Goal: Information Seeking & Learning: Learn about a topic

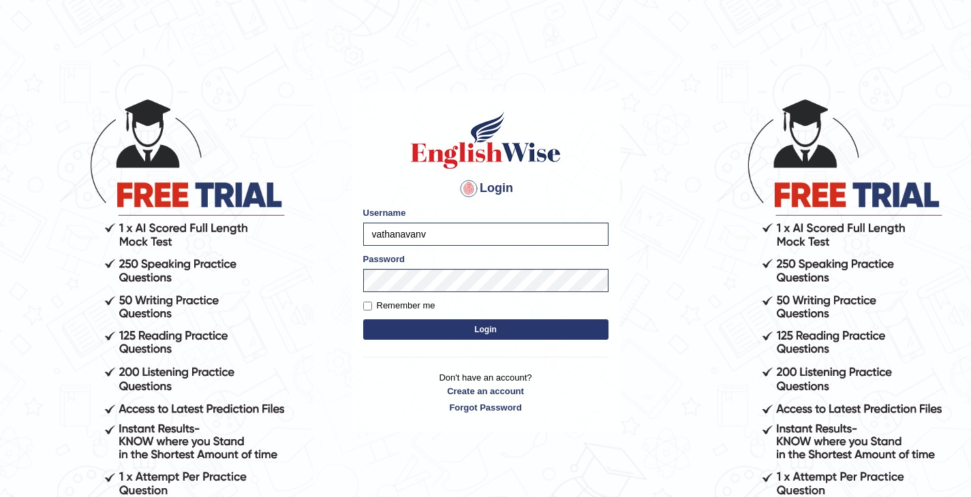
type input "vathanavan"
click at [363, 319] on button "Login" at bounding box center [485, 329] width 245 height 20
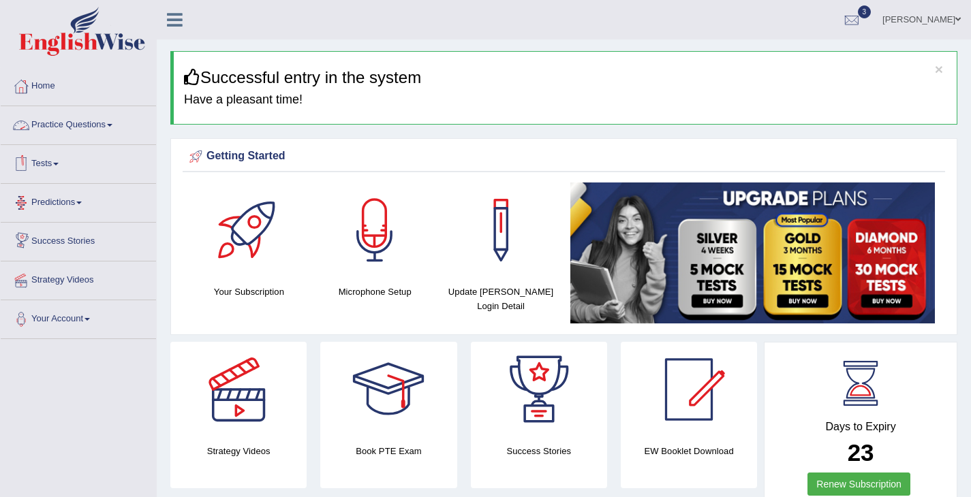
click at [52, 168] on link "Tests" at bounding box center [78, 162] width 155 height 34
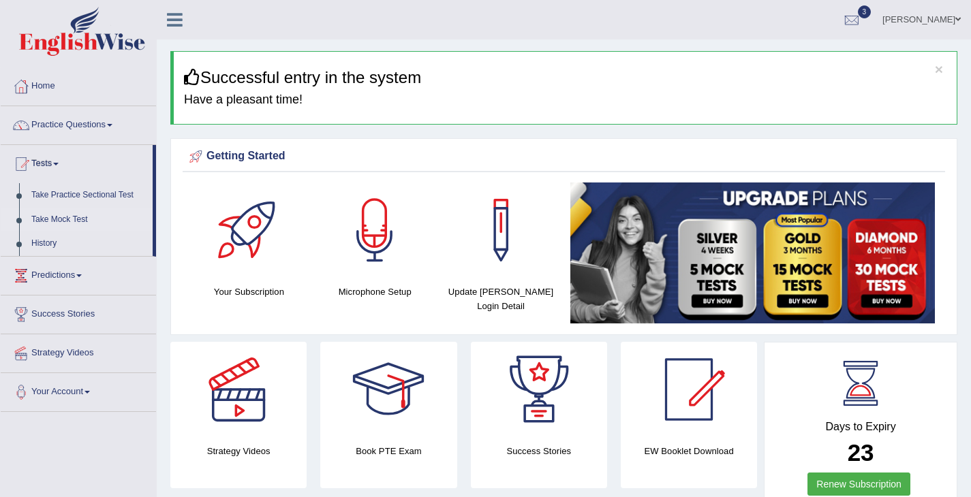
click at [67, 215] on link "Take Mock Test" at bounding box center [88, 220] width 127 height 25
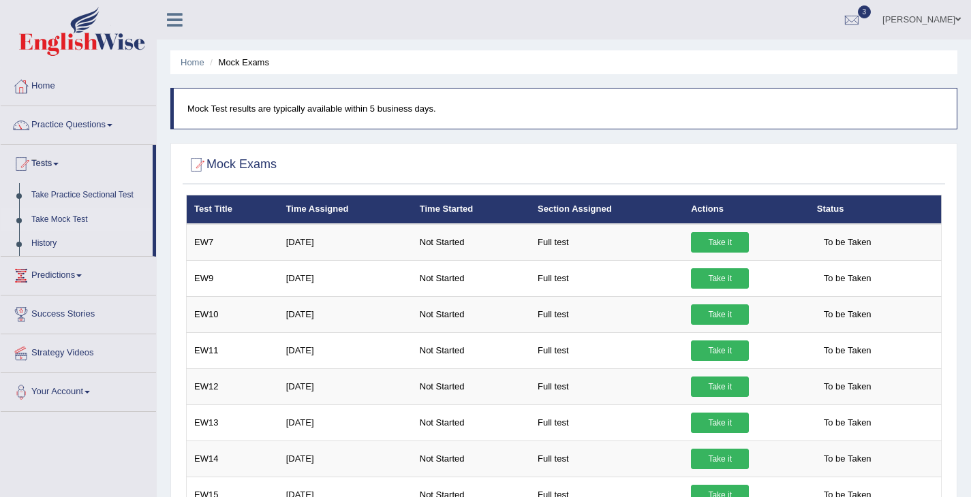
click at [714, 256] on td "Take it" at bounding box center [745, 242] width 125 height 37
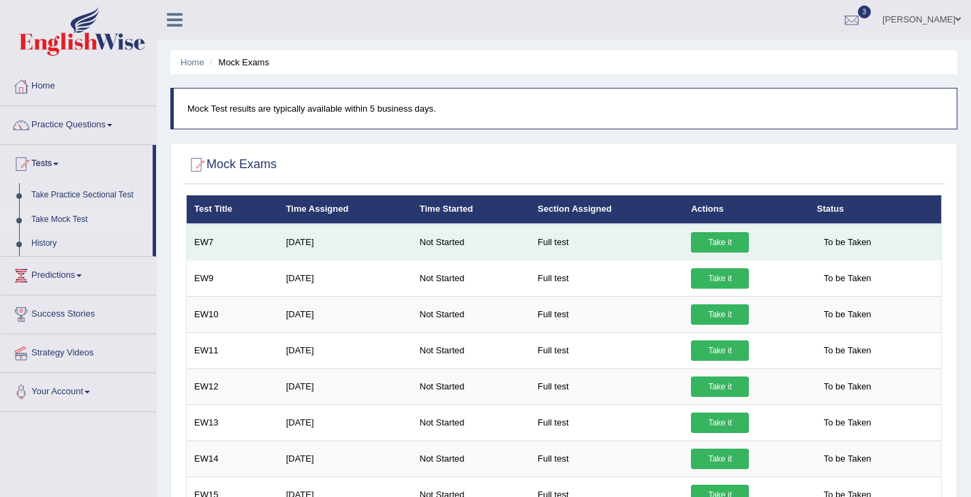
click at [715, 251] on link "Take it" at bounding box center [720, 242] width 58 height 20
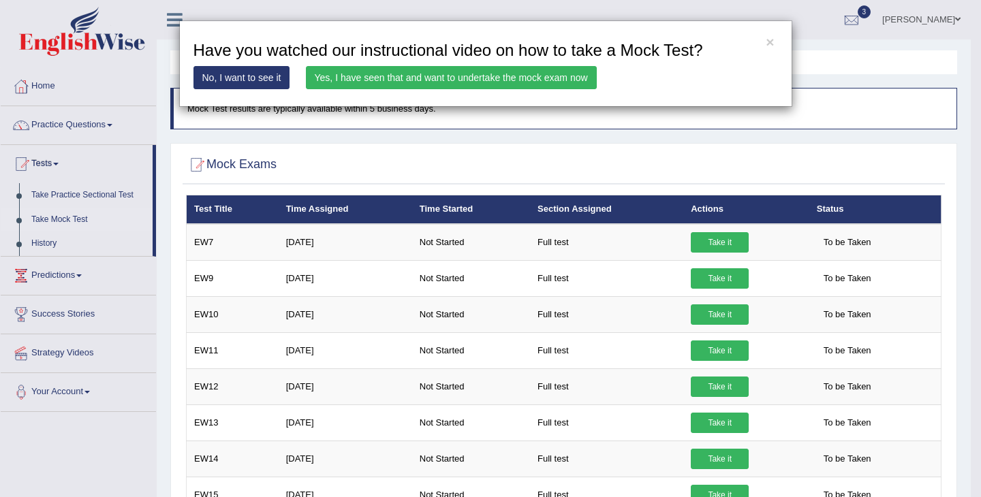
click at [540, 72] on link "Yes, I have seen that and want to undertake the mock exam now" at bounding box center [451, 77] width 291 height 23
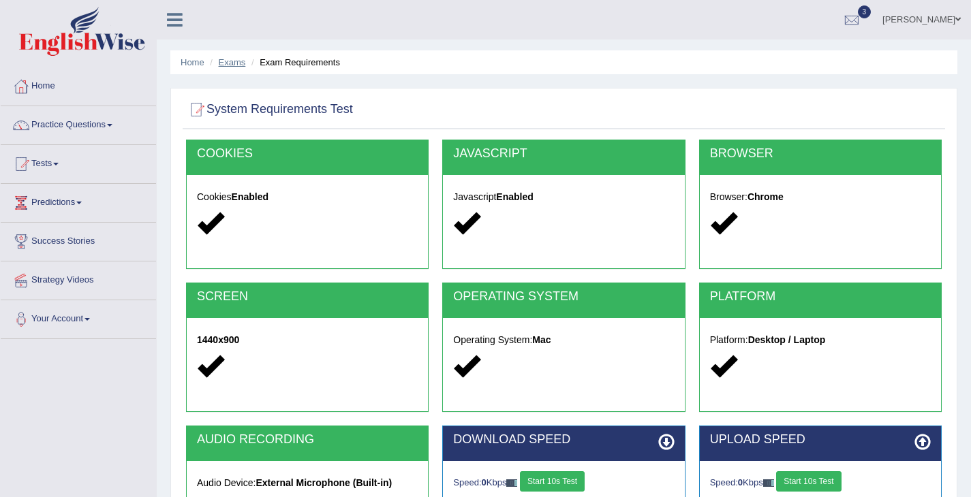
click at [236, 58] on link "Exams" at bounding box center [232, 62] width 27 height 10
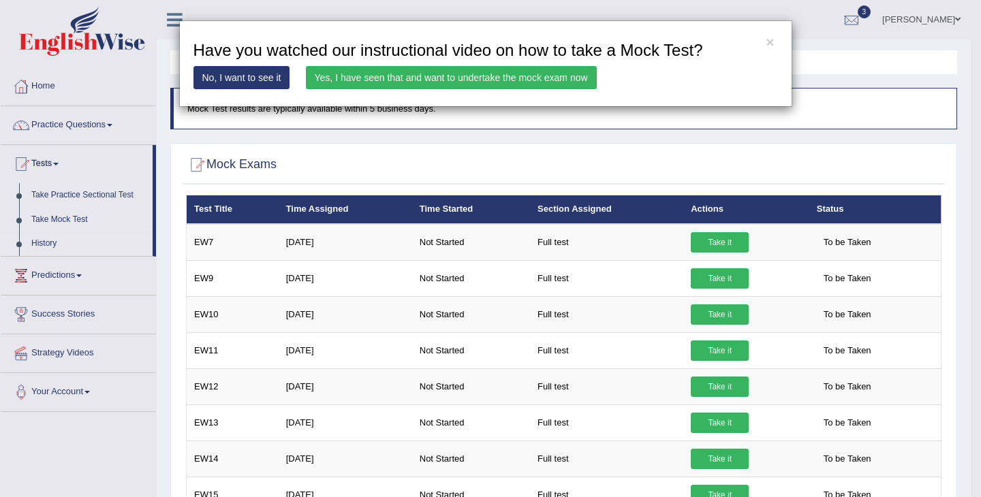
click at [532, 67] on link "Yes, I have seen that and want to undertake the mock exam now" at bounding box center [451, 77] width 291 height 23
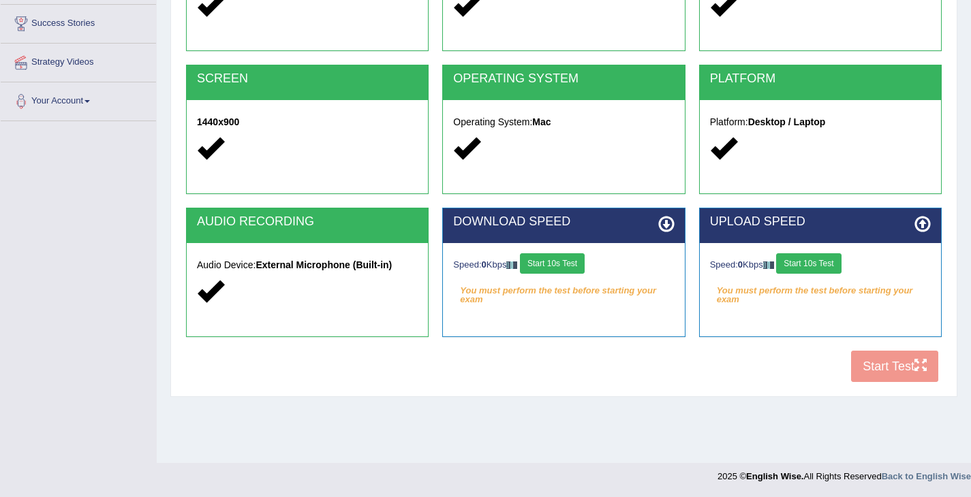
scroll to position [218, 0]
click at [548, 260] on button "Start 10s Test" at bounding box center [552, 263] width 65 height 20
click at [823, 260] on button "Start 10s Test" at bounding box center [808, 263] width 65 height 20
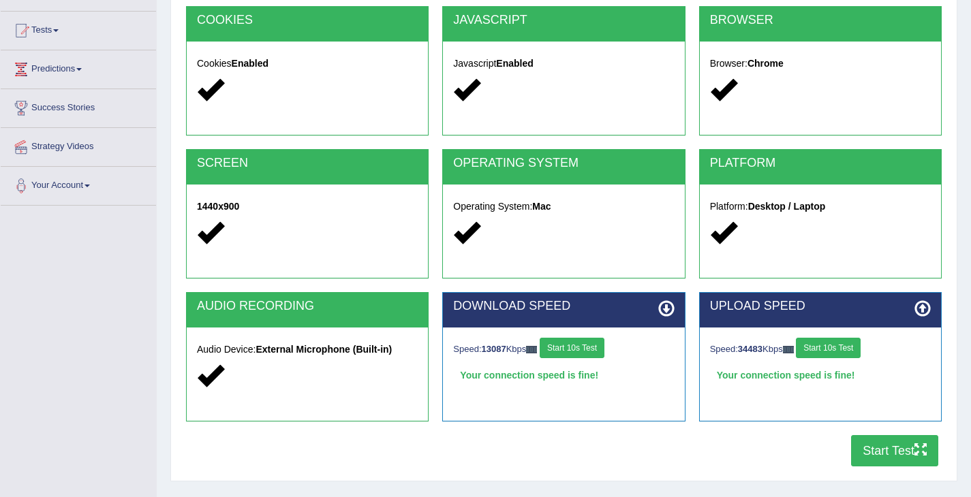
scroll to position [0, 0]
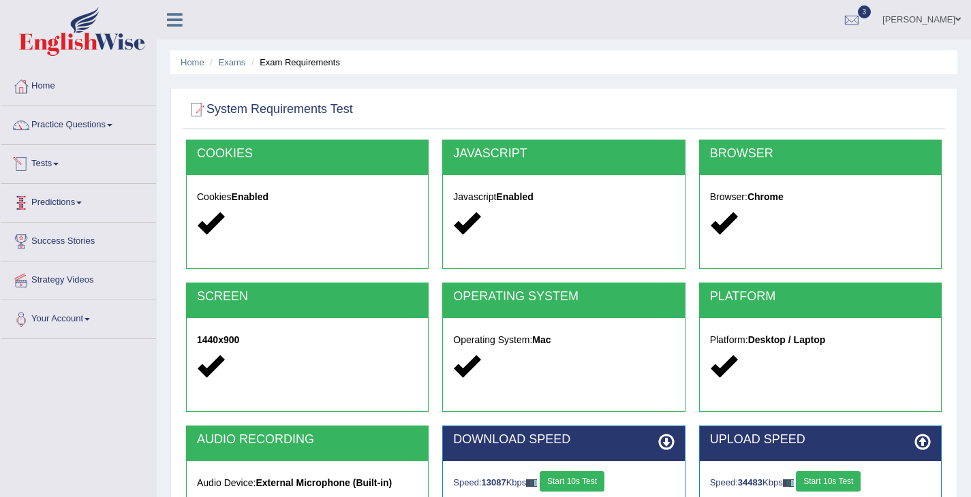
click at [105, 140] on link "Practice Questions" at bounding box center [78, 123] width 155 height 34
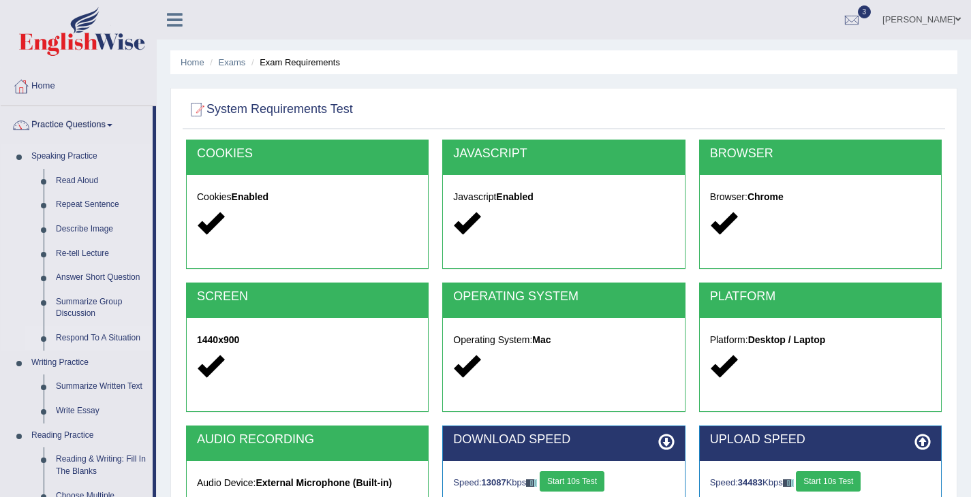
click at [86, 339] on link "Respond To A Situation" at bounding box center [101, 338] width 103 height 25
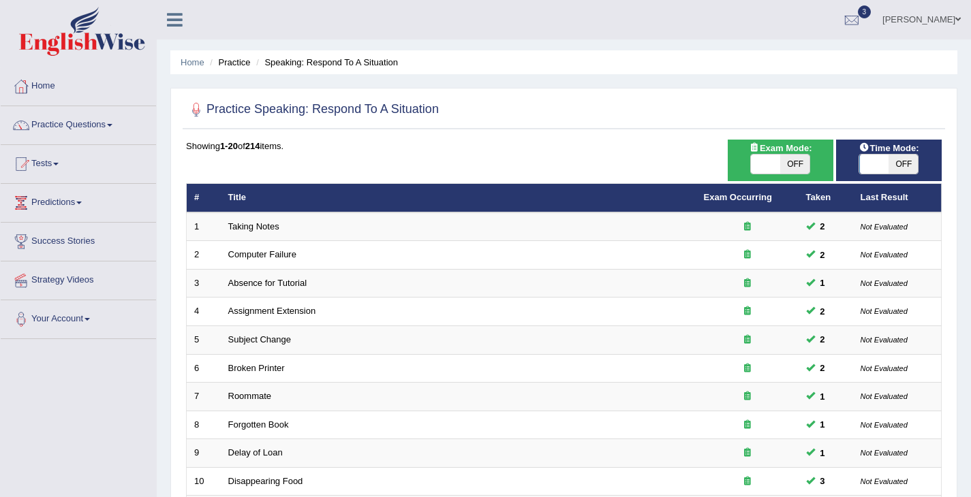
click at [789, 165] on span "OFF" at bounding box center [794, 164] width 29 height 19
checkbox input "true"
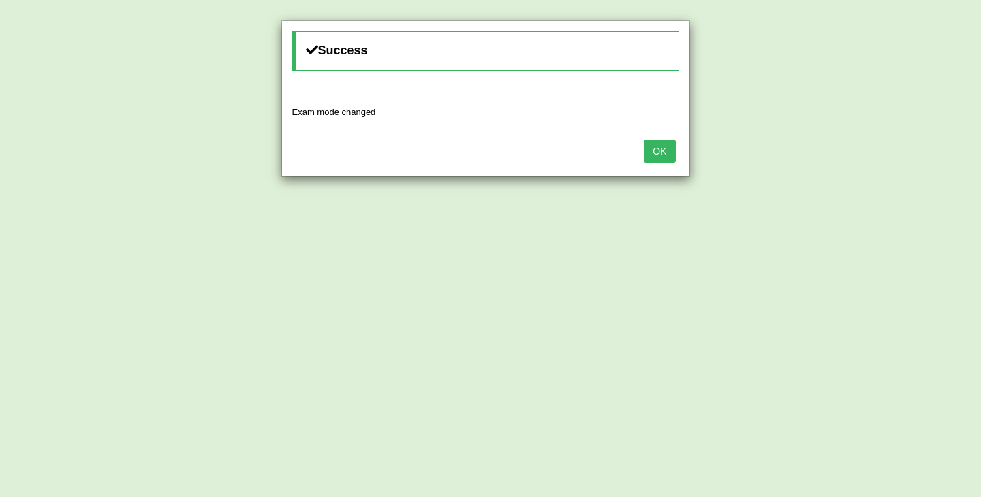
click at [674, 153] on button "OK" at bounding box center [659, 151] width 31 height 23
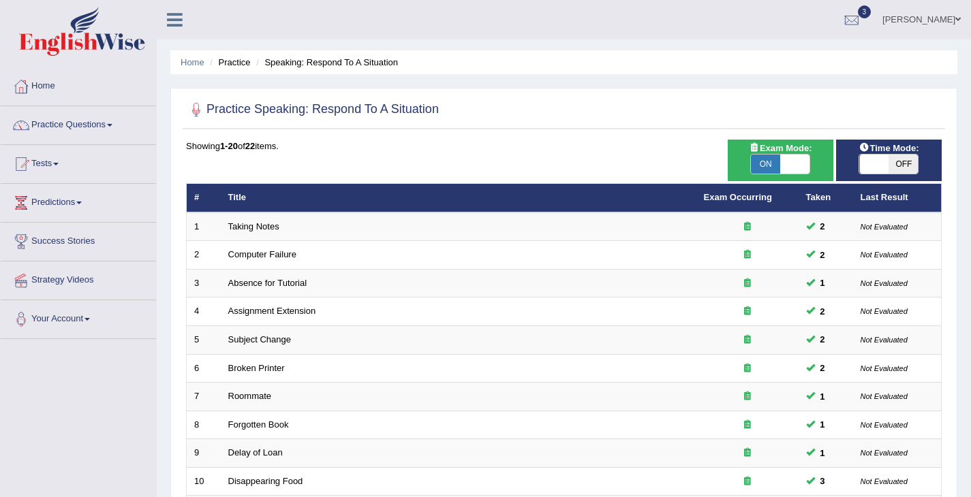
click at [887, 154] on div "ON OFF" at bounding box center [888, 164] width 60 height 20
click at [889, 170] on span "OFF" at bounding box center [902, 164] width 29 height 19
checkbox input "true"
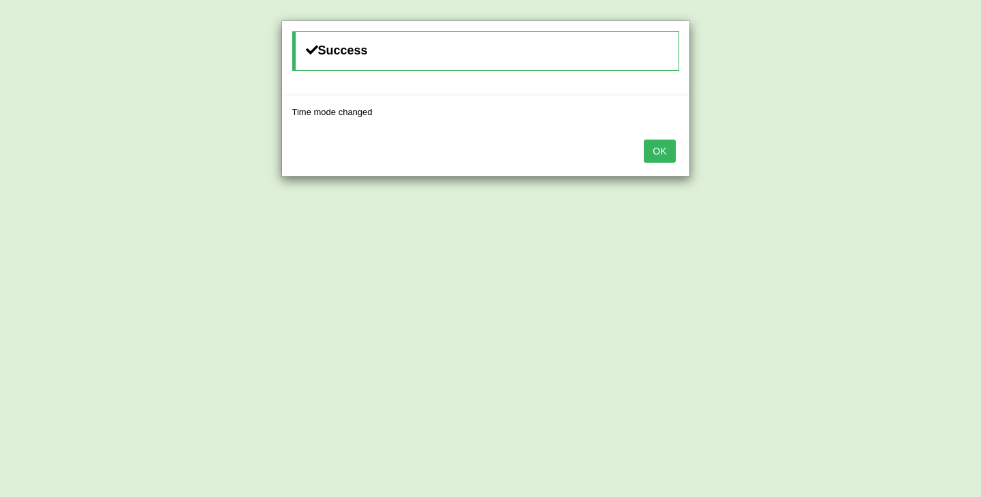
click at [660, 159] on button "OK" at bounding box center [659, 151] width 31 height 23
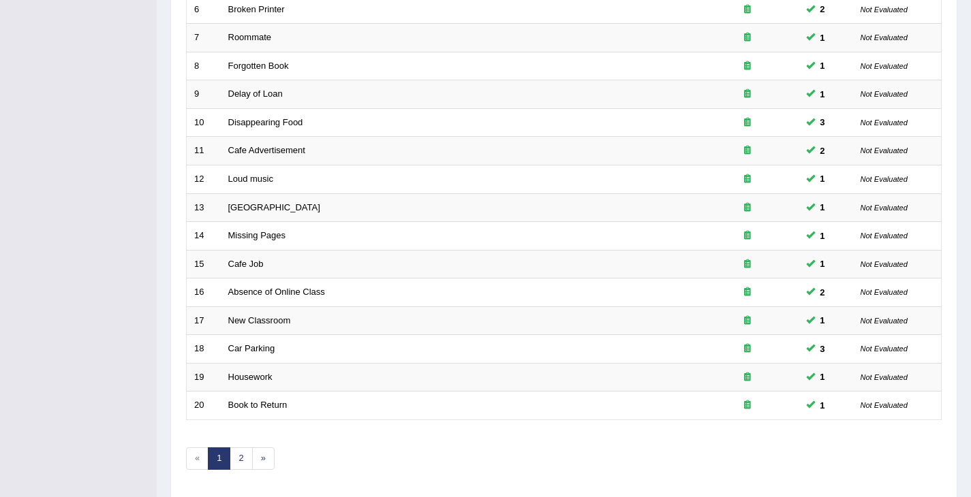
scroll to position [405, 0]
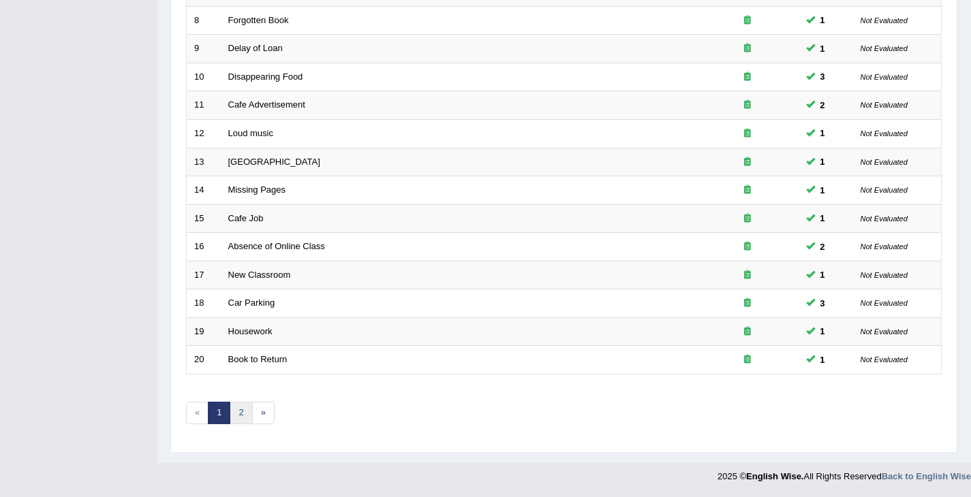
click at [238, 422] on link "2" at bounding box center [241, 413] width 22 height 22
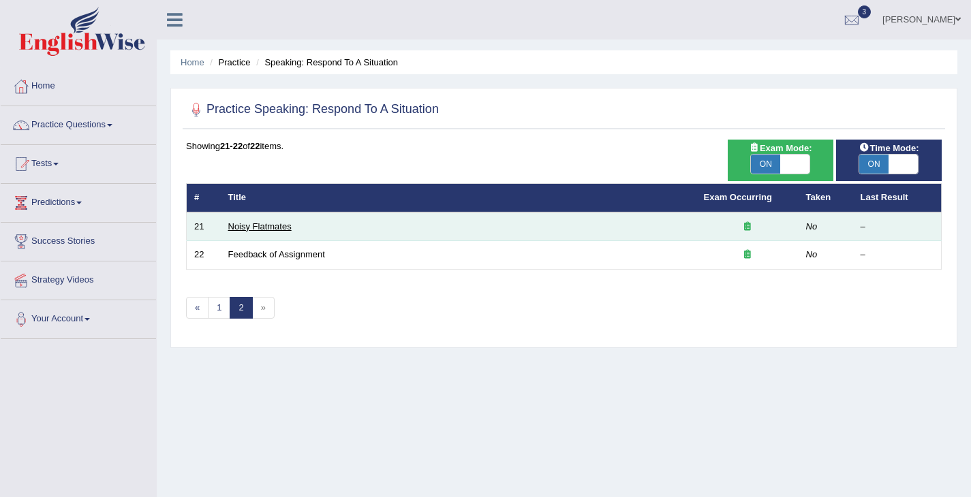
click at [249, 227] on link "Noisy Flatmates" at bounding box center [259, 226] width 63 height 10
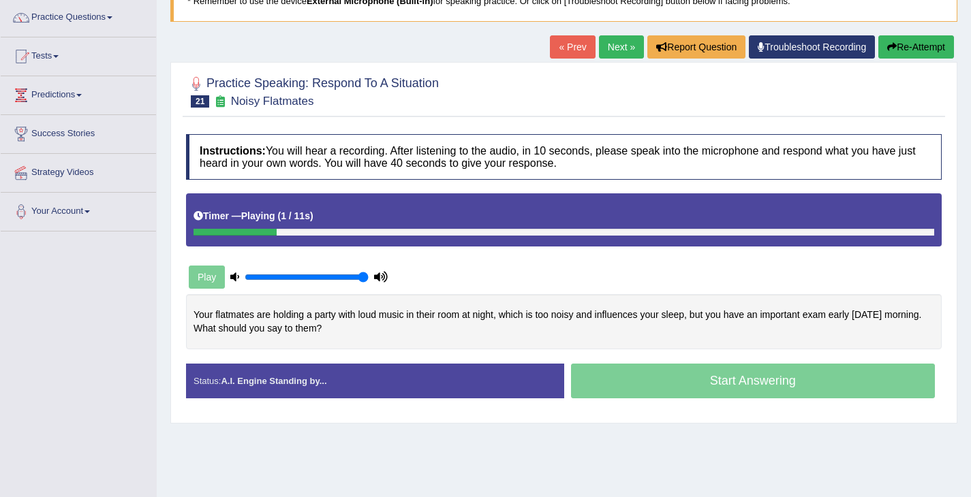
scroll to position [111, 0]
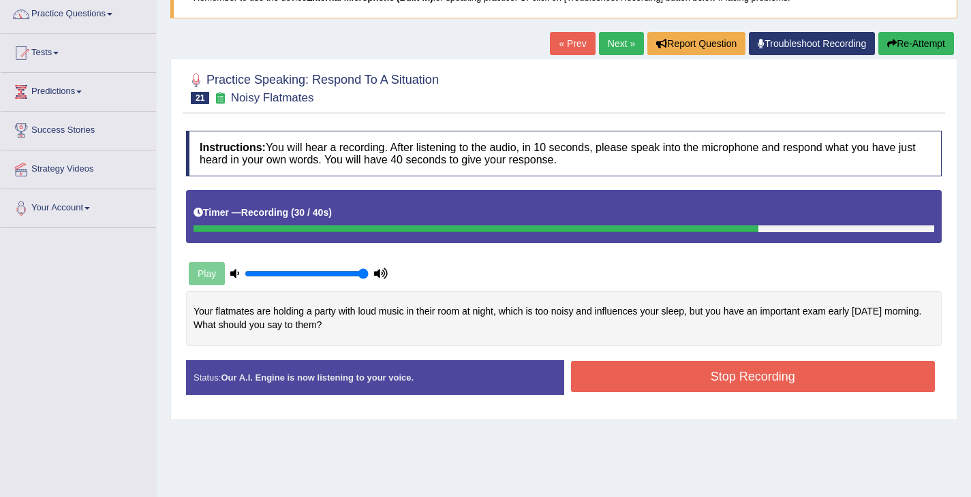
click at [641, 366] on button "Stop Recording" at bounding box center [753, 376] width 364 height 31
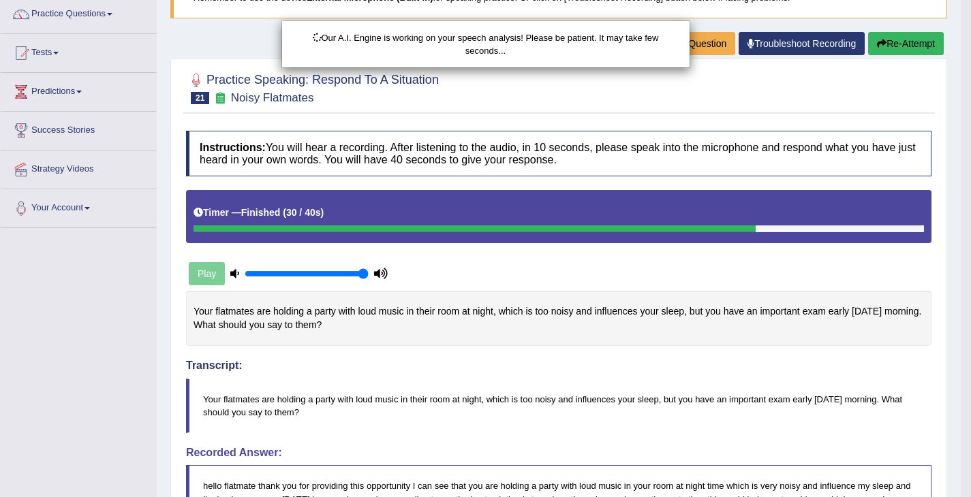
click at [300, 270] on div "Our A.I. Engine is working on your speech analysis! Please be patient. It may t…" at bounding box center [485, 248] width 971 height 497
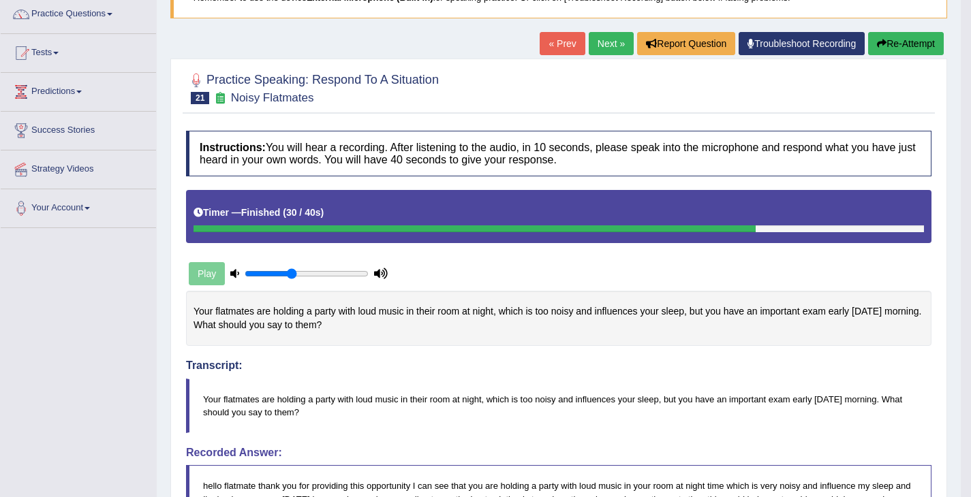
type input "0.4"
click at [293, 274] on input "range" at bounding box center [307, 273] width 124 height 11
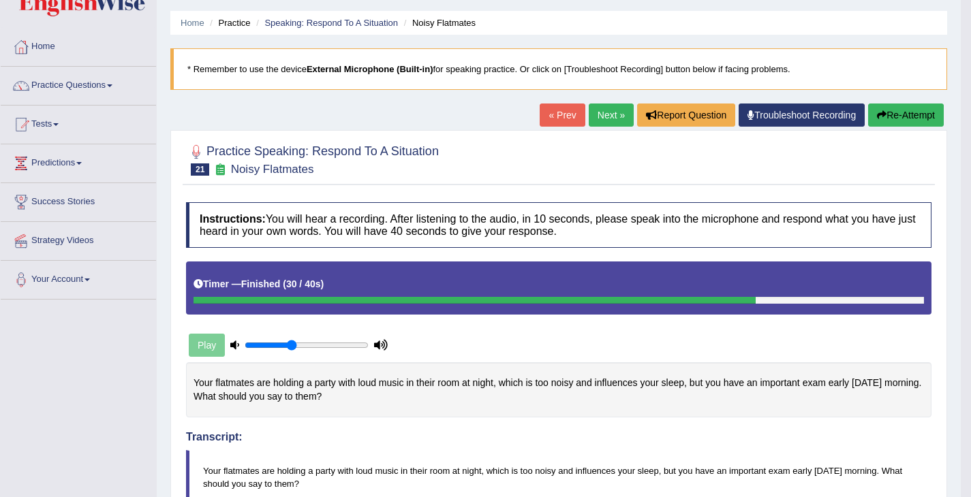
scroll to position [18, 0]
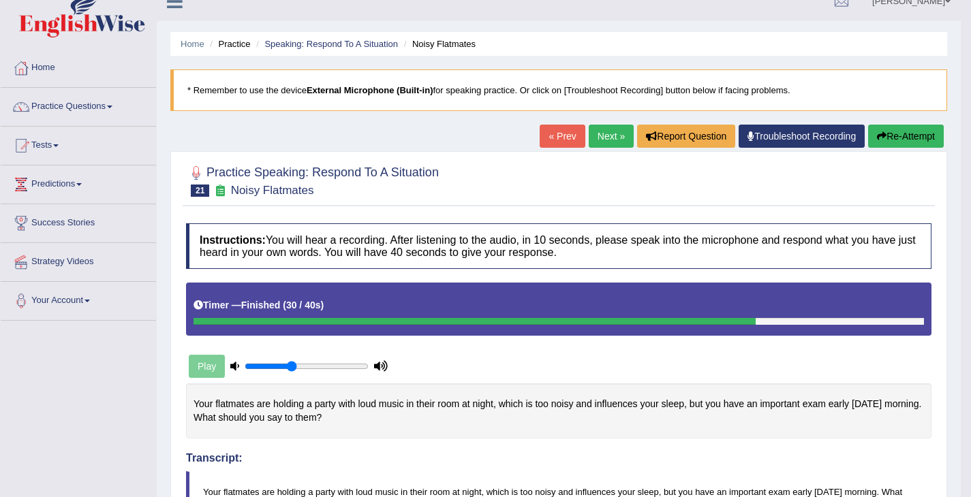
click at [588, 135] on link "Next »" at bounding box center [610, 136] width 45 height 23
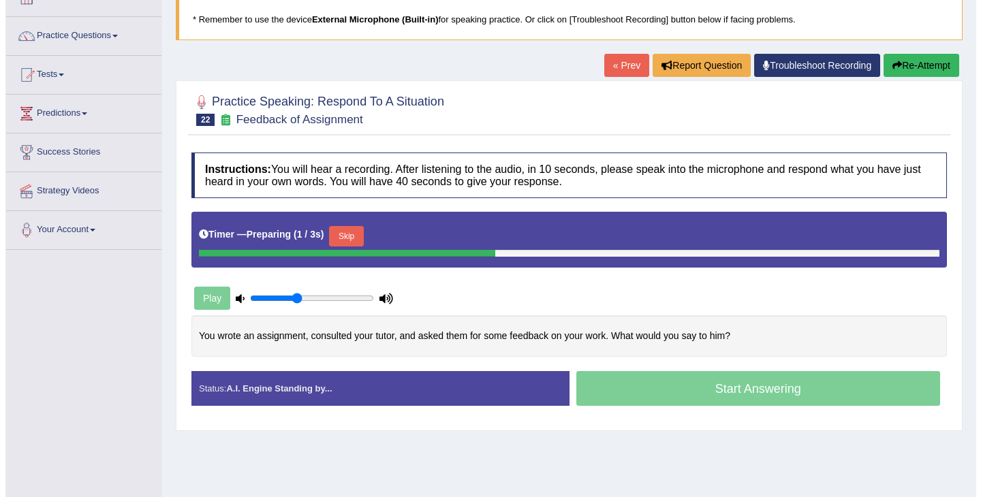
scroll to position [101, 0]
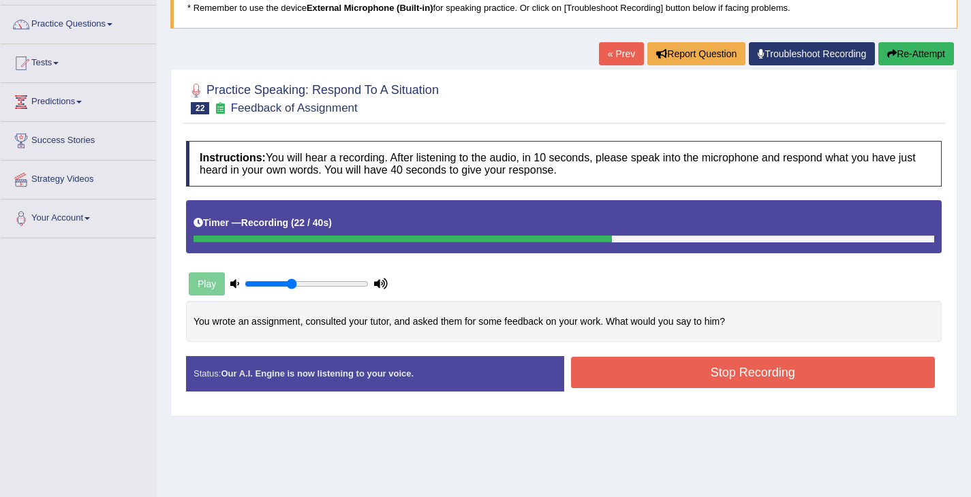
click at [692, 385] on button "Stop Recording" at bounding box center [753, 372] width 364 height 31
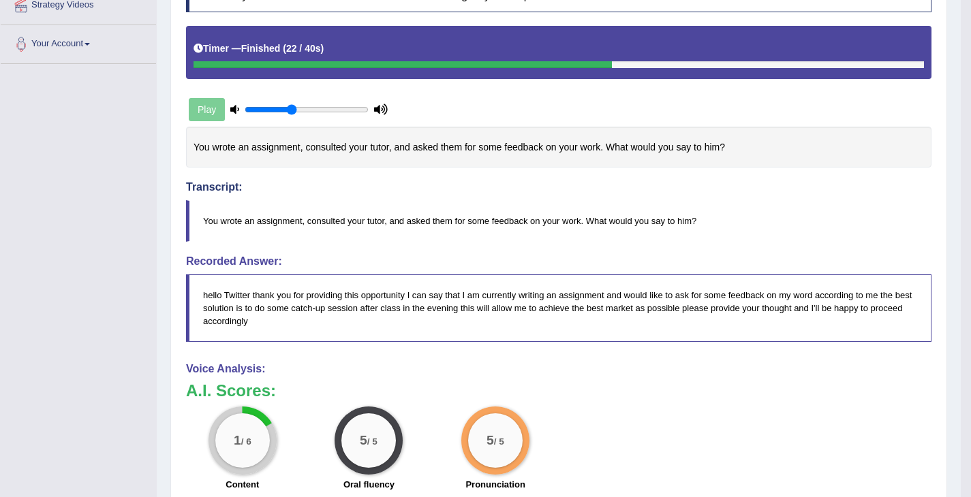
scroll to position [0, 0]
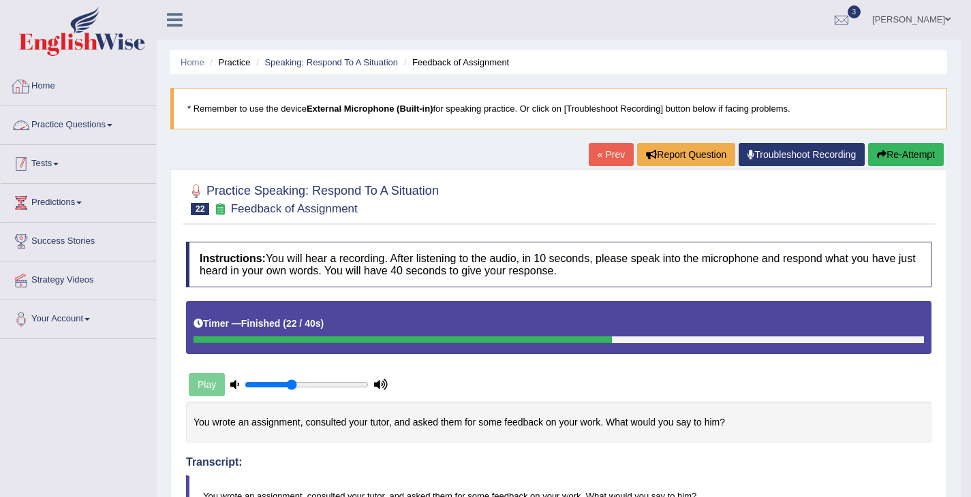
click at [76, 138] on link "Practice Questions" at bounding box center [78, 123] width 155 height 34
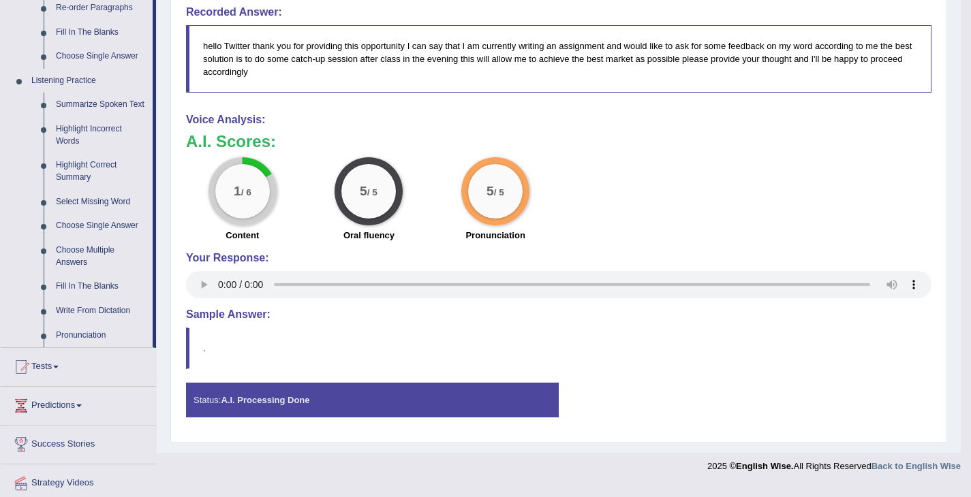
scroll to position [582, 0]
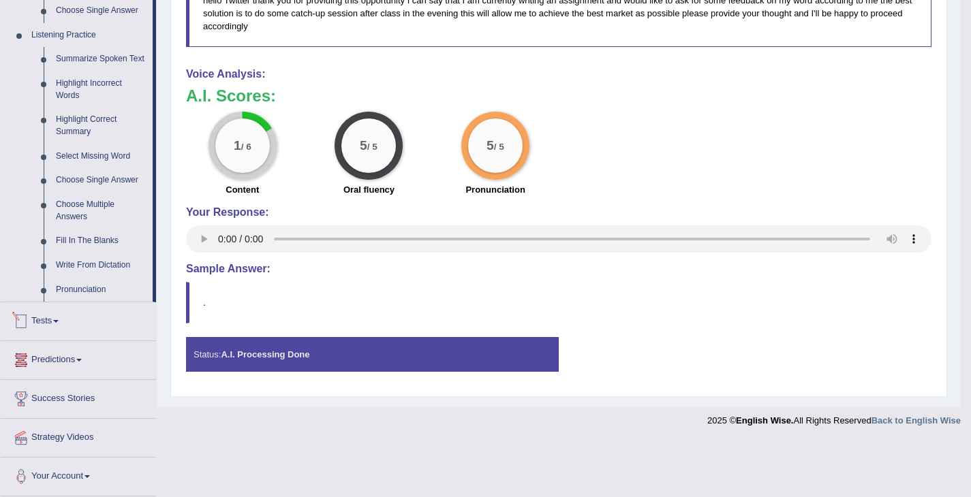
click at [22, 316] on div at bounding box center [21, 321] width 20 height 20
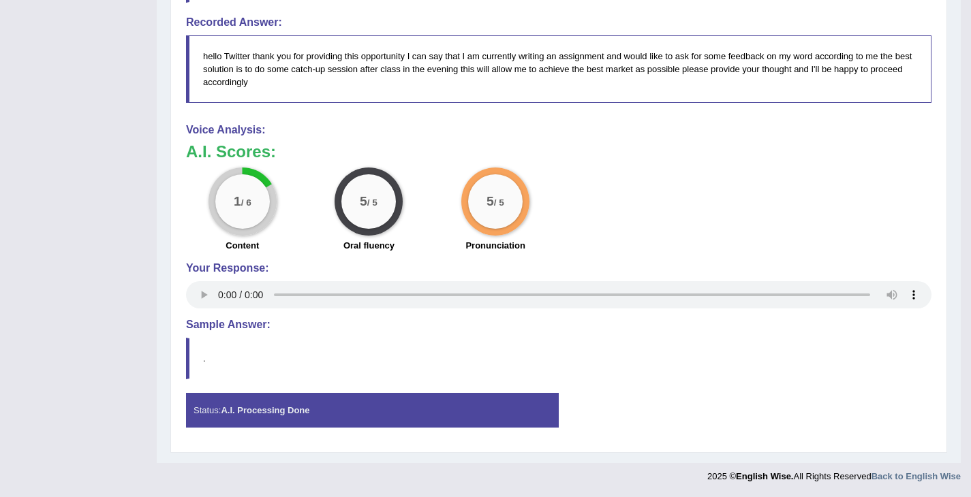
scroll to position [177, 0]
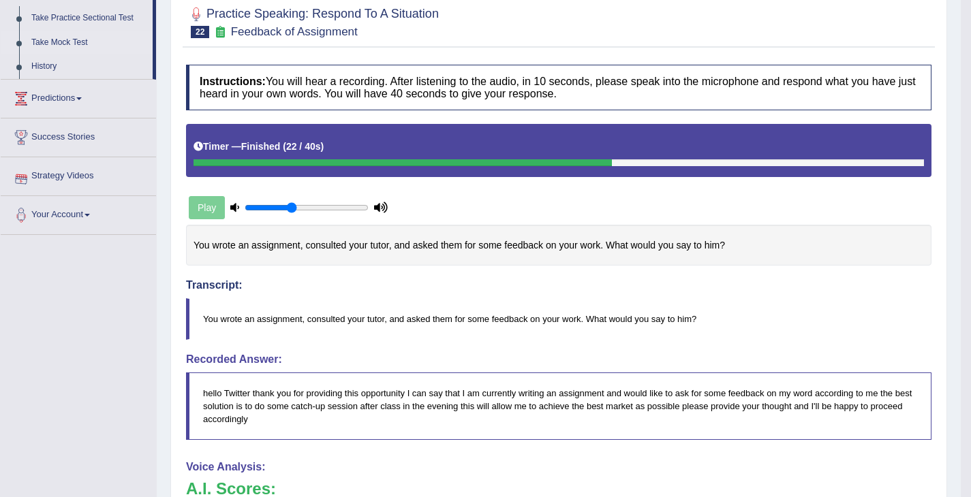
click at [72, 46] on link "Take Mock Test" at bounding box center [88, 43] width 127 height 25
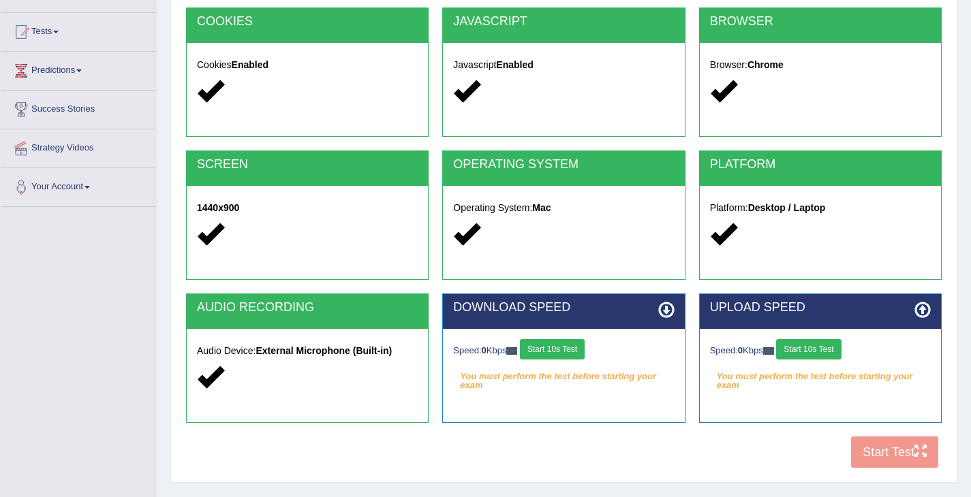
click at [578, 361] on div "Speed: 0 Kbps Start 10s Test" at bounding box center [563, 351] width 221 height 24
click at [578, 351] on button "Start 10s Test" at bounding box center [552, 349] width 65 height 20
click at [827, 350] on button "Start 10s Test" at bounding box center [808, 349] width 65 height 20
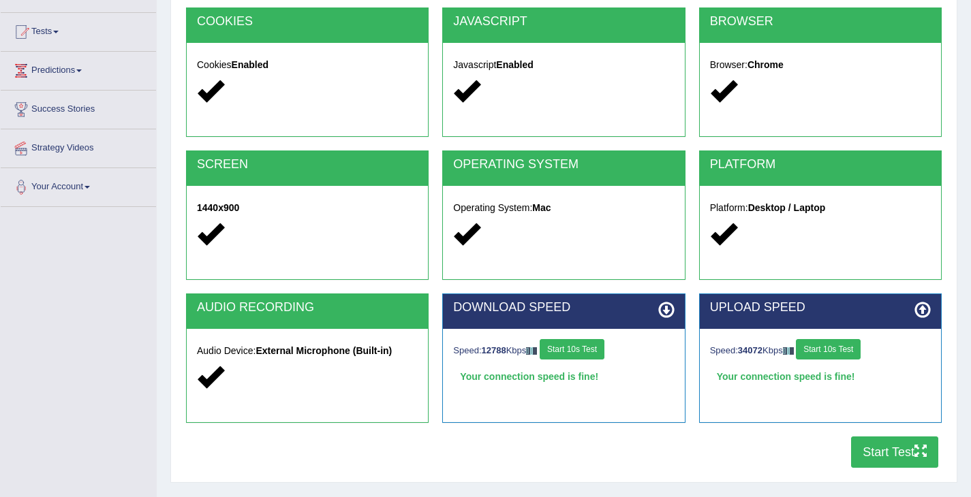
click at [858, 439] on button "Start Test" at bounding box center [894, 452] width 87 height 31
